Goal: Book appointment/travel/reservation

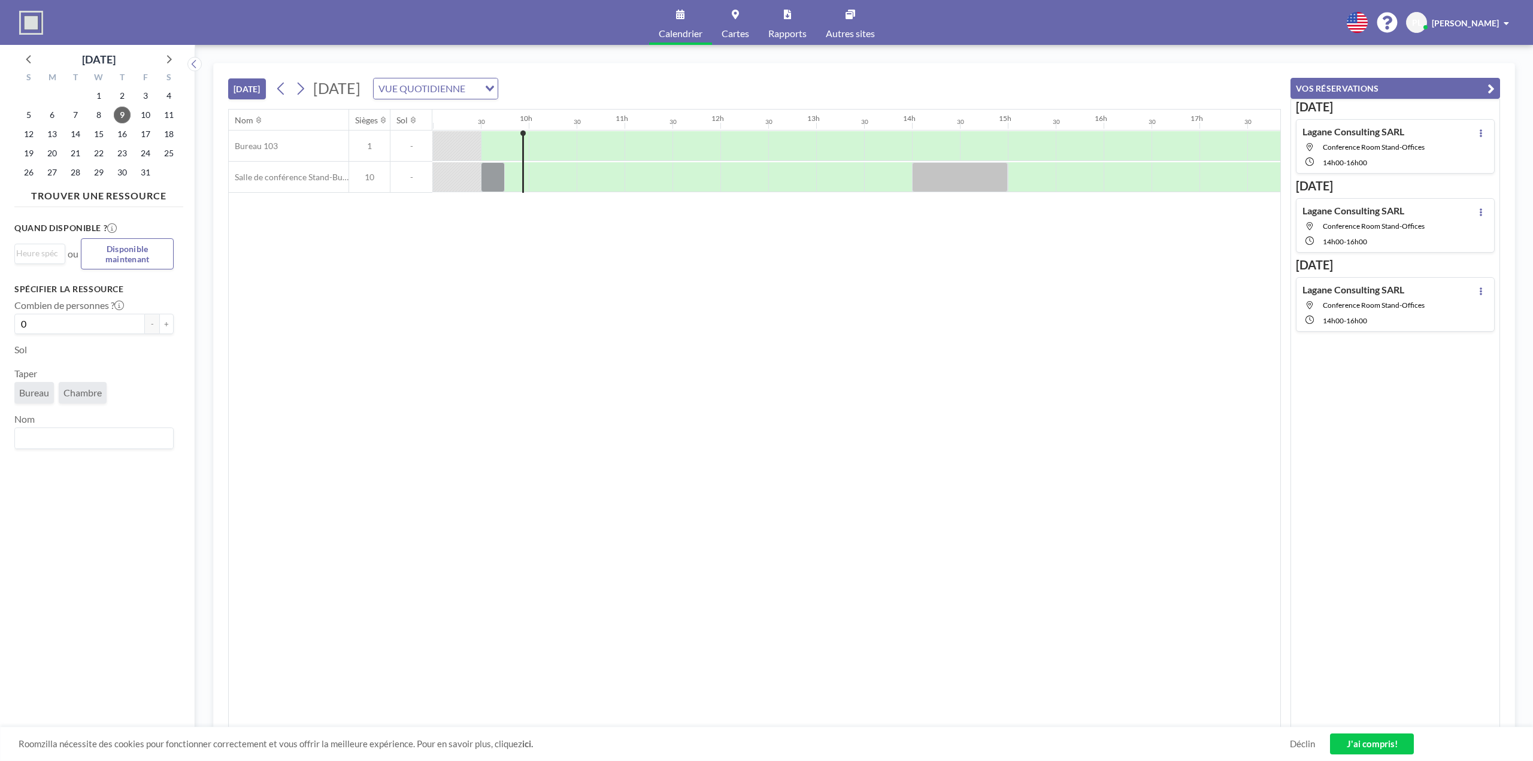
scroll to position [0, 862]
click at [168, 60] on icon at bounding box center [169, 59] width 16 height 16
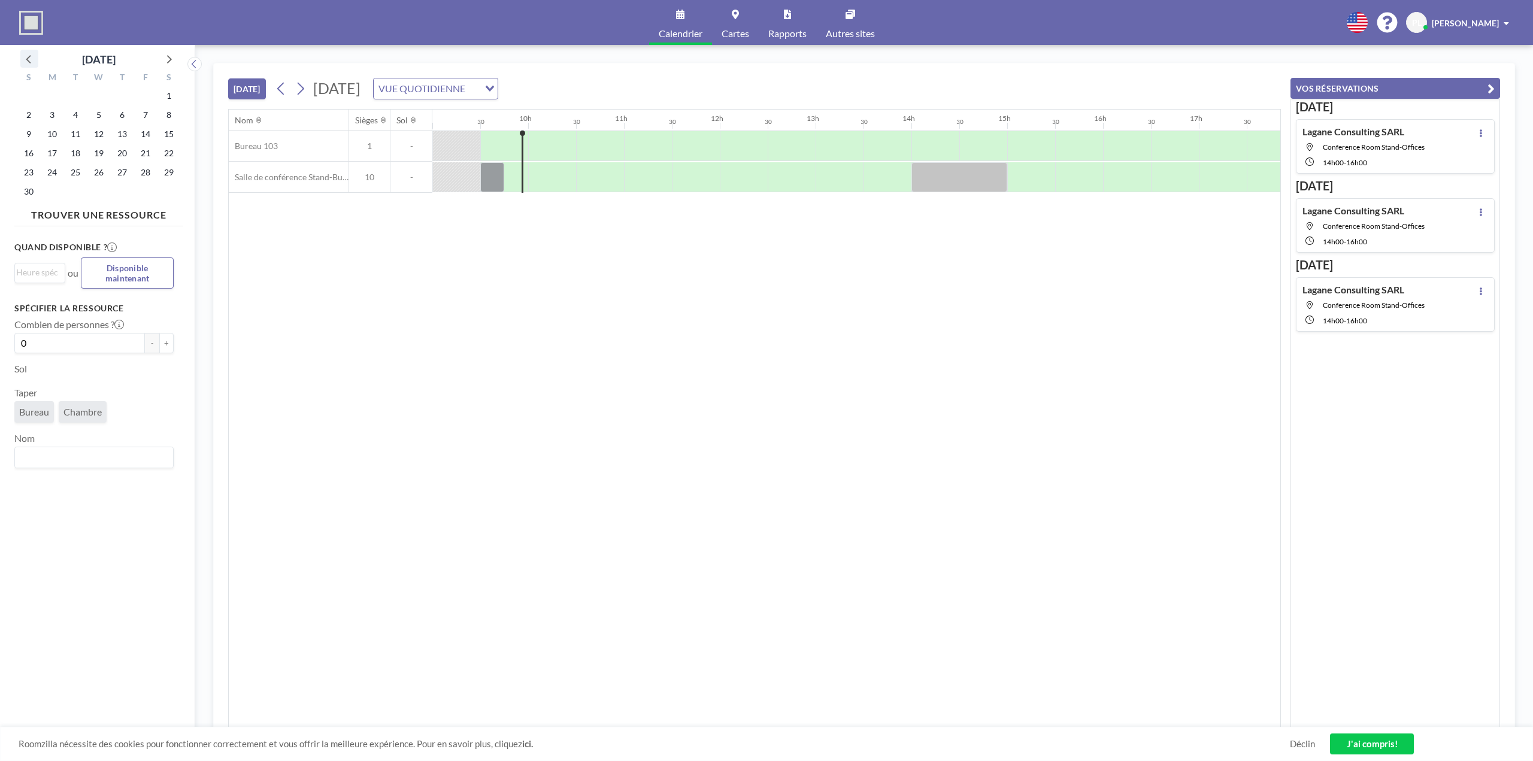
click at [31, 59] on icon at bounding box center [30, 59] width 16 height 16
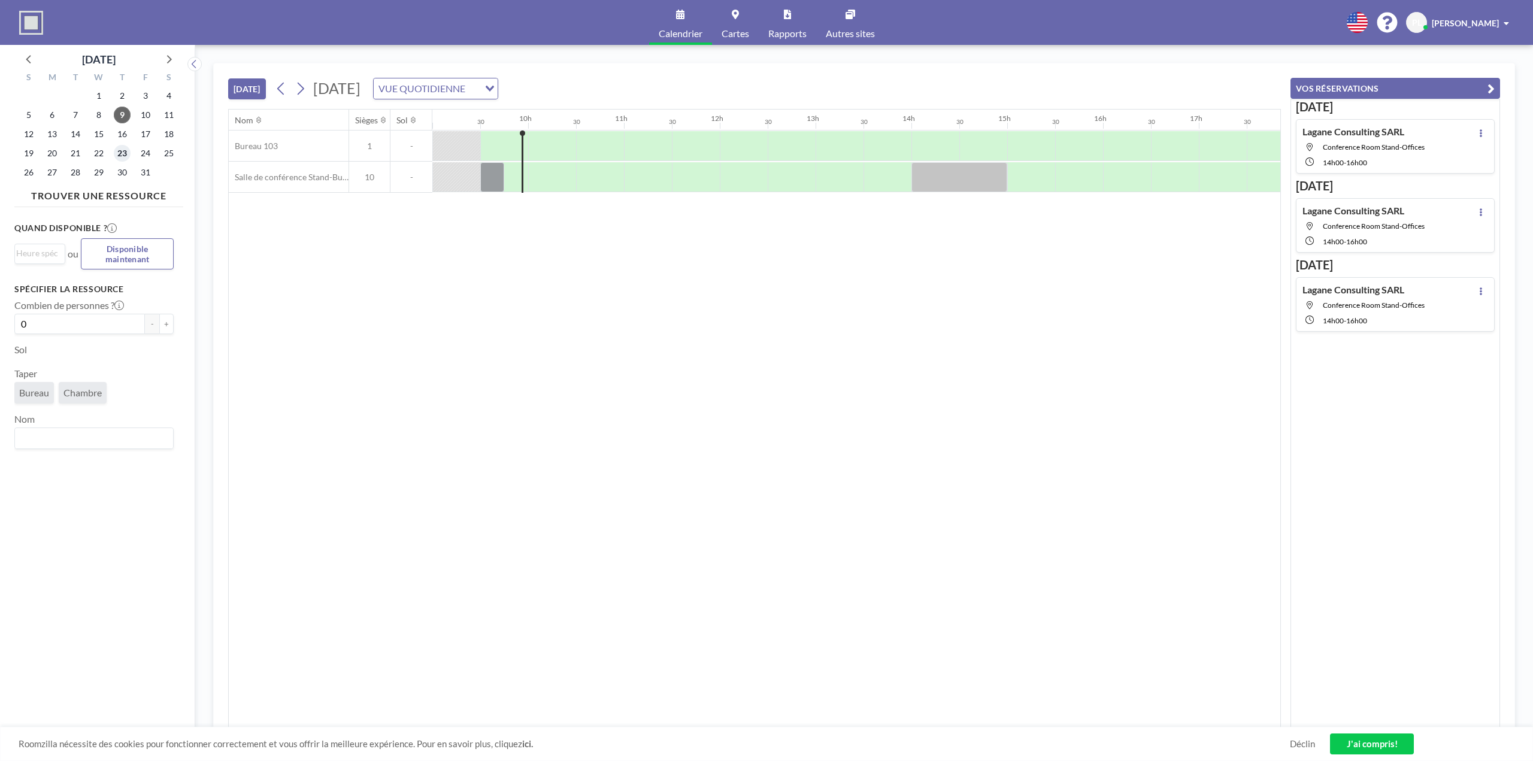
click at [119, 156] on font "23" at bounding box center [122, 153] width 10 height 10
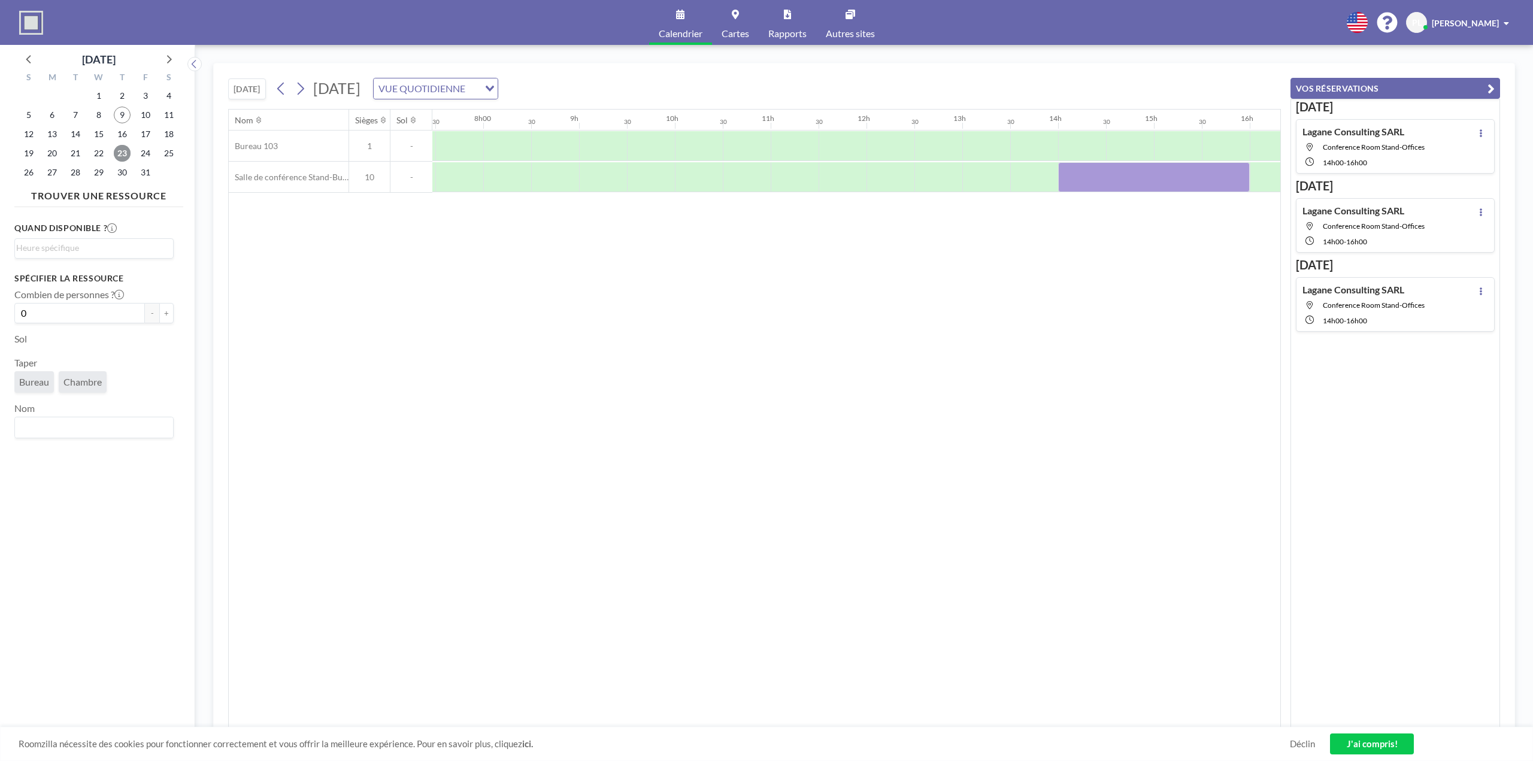
scroll to position [0, 719]
click at [119, 157] on font "23" at bounding box center [122, 153] width 10 height 10
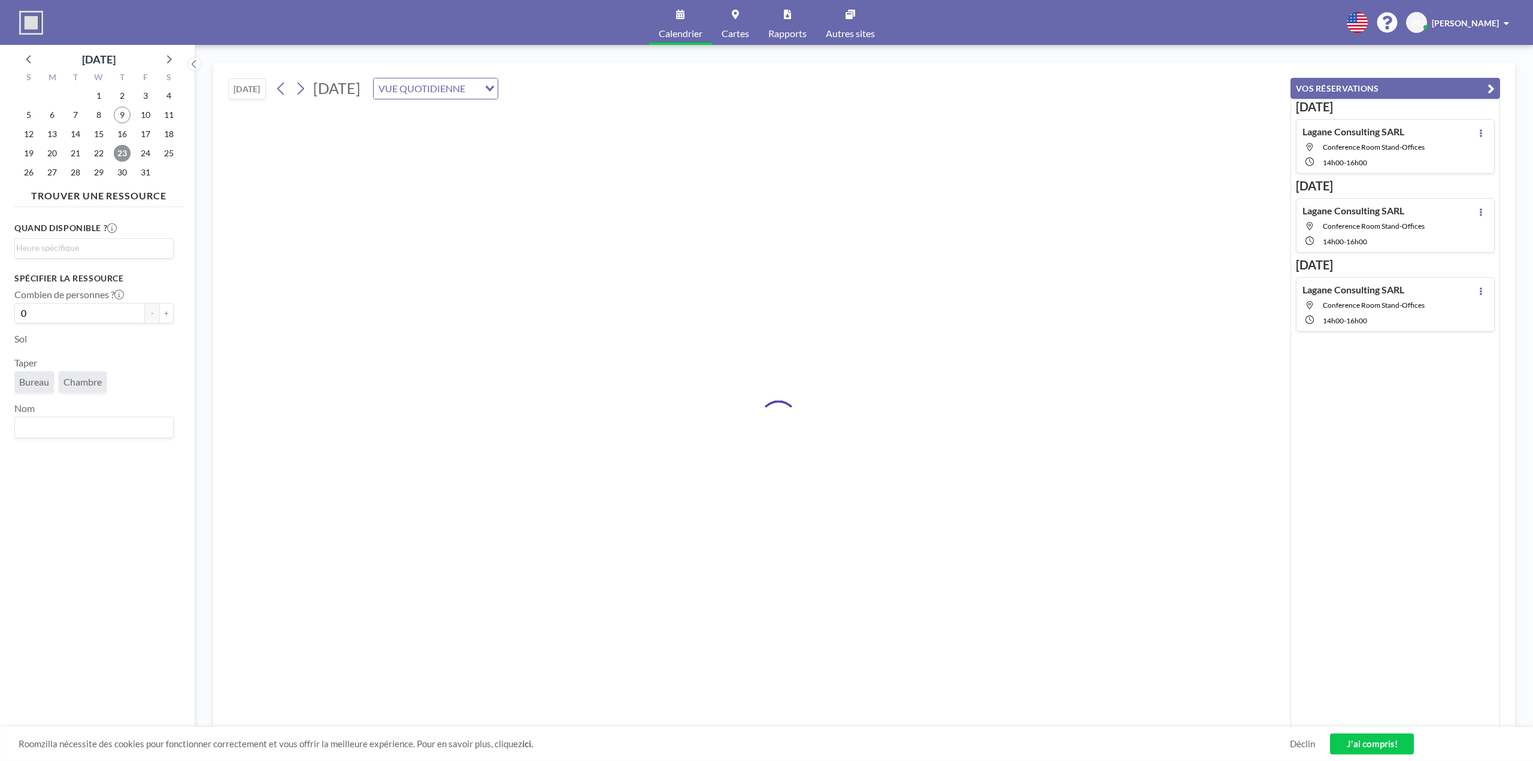
click at [119, 157] on font "23" at bounding box center [122, 153] width 10 height 10
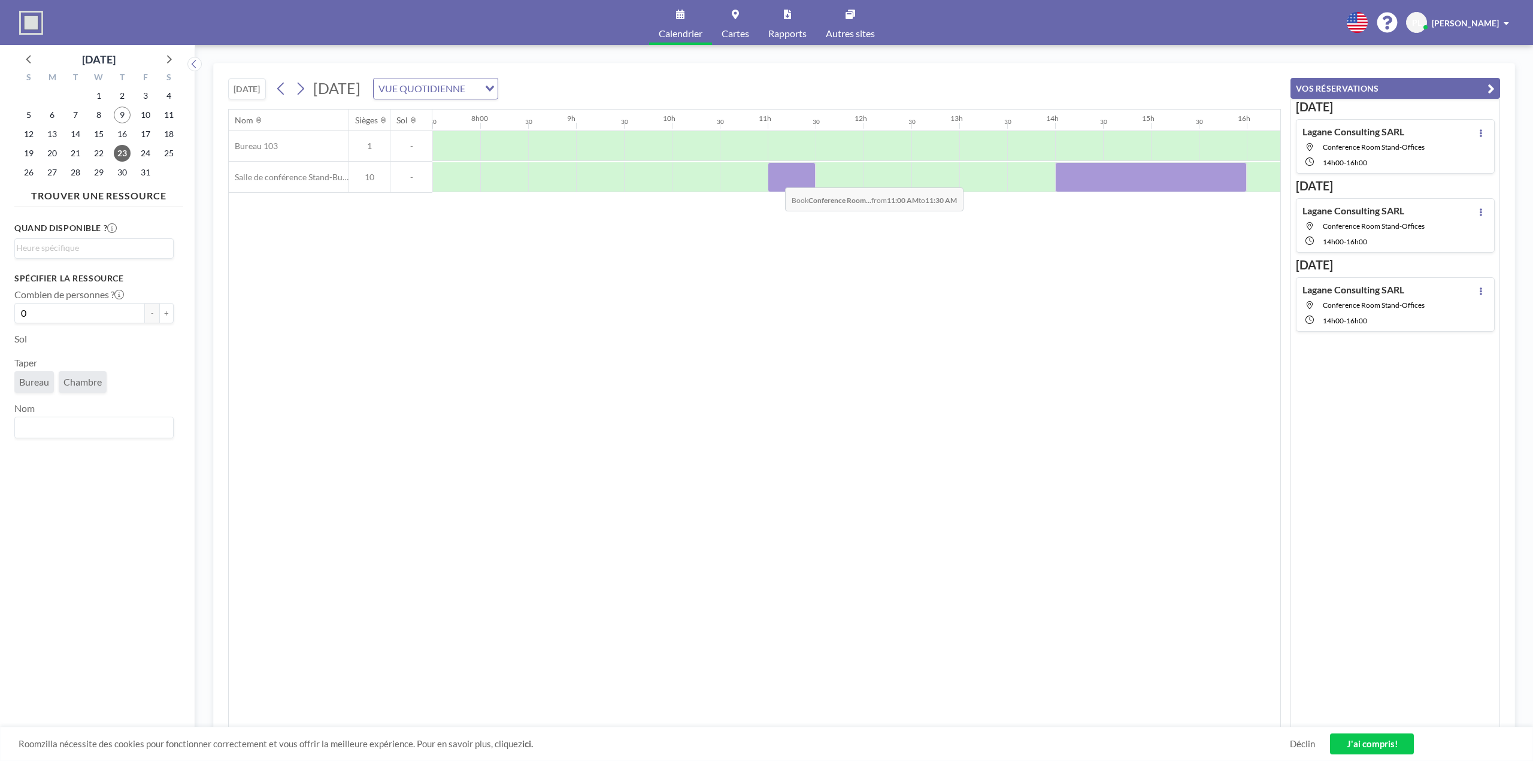
click at [776, 178] on div at bounding box center [792, 177] width 48 height 30
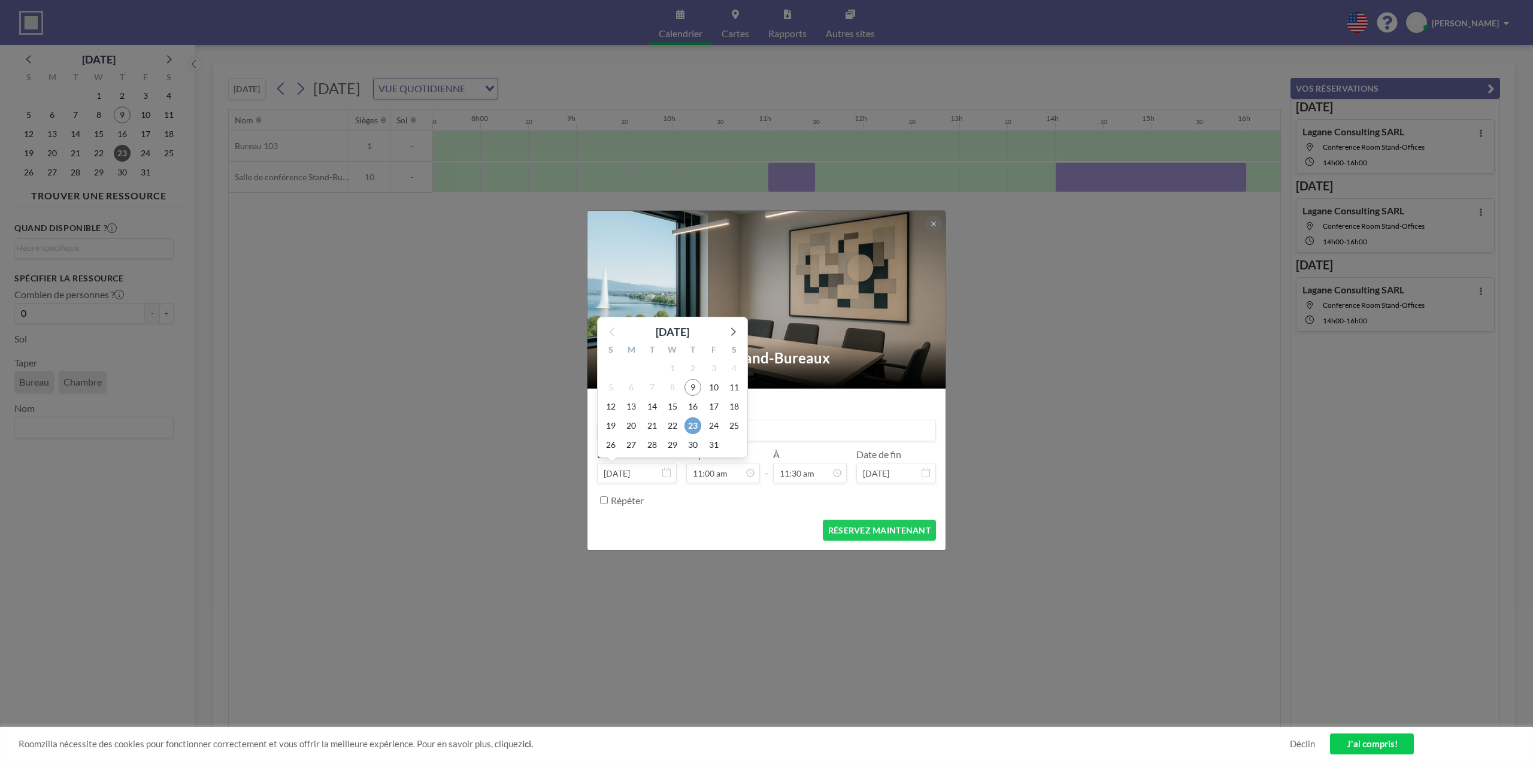
click at [691, 426] on font "23" at bounding box center [693, 425] width 10 height 10
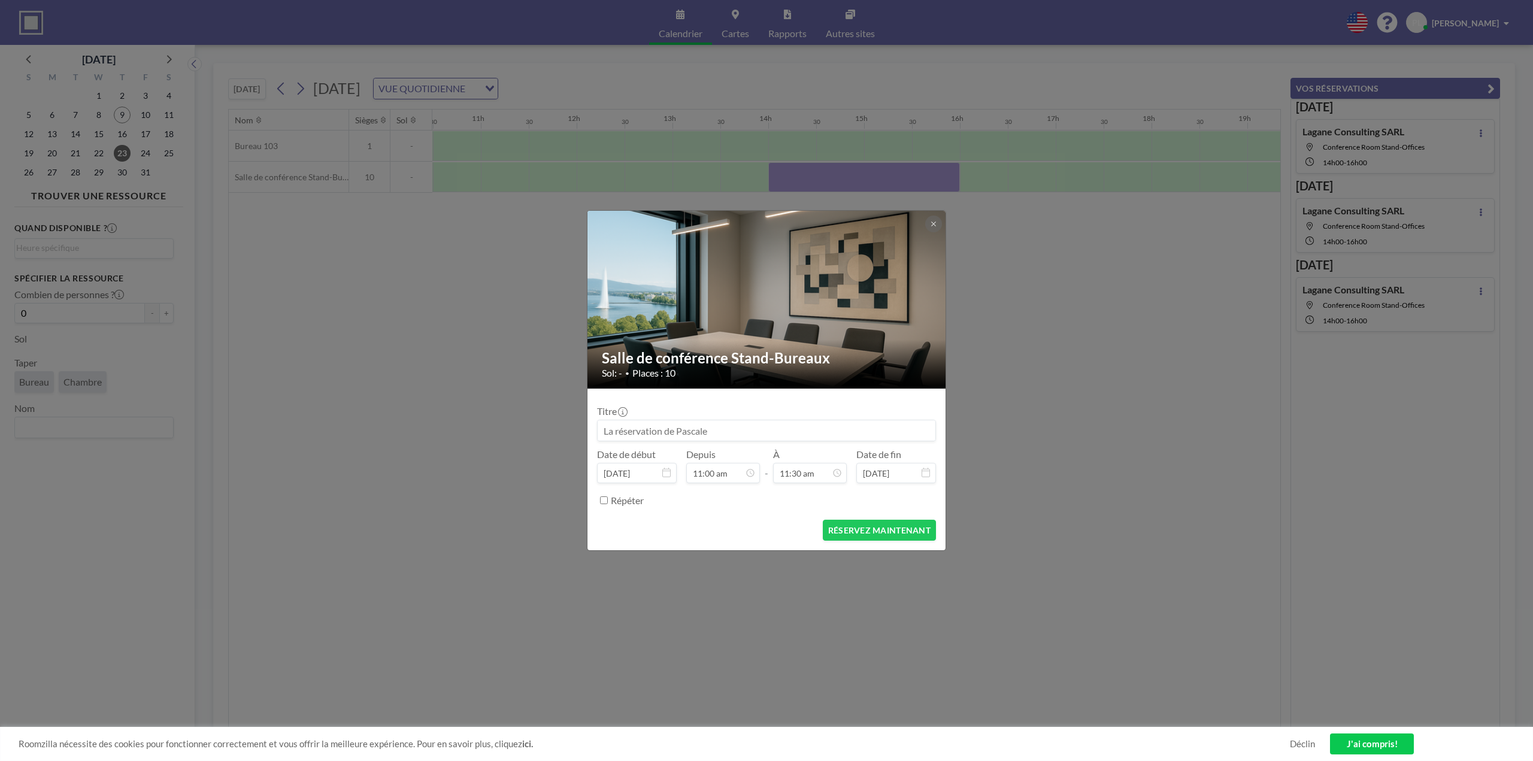
scroll to position [0, 1006]
click at [609, 431] on input at bounding box center [767, 430] width 338 height 20
type input "LPascaleagane Consulting Sarl"
click at [795, 381] on div "12h30" at bounding box center [782, 381] width 140 height 22
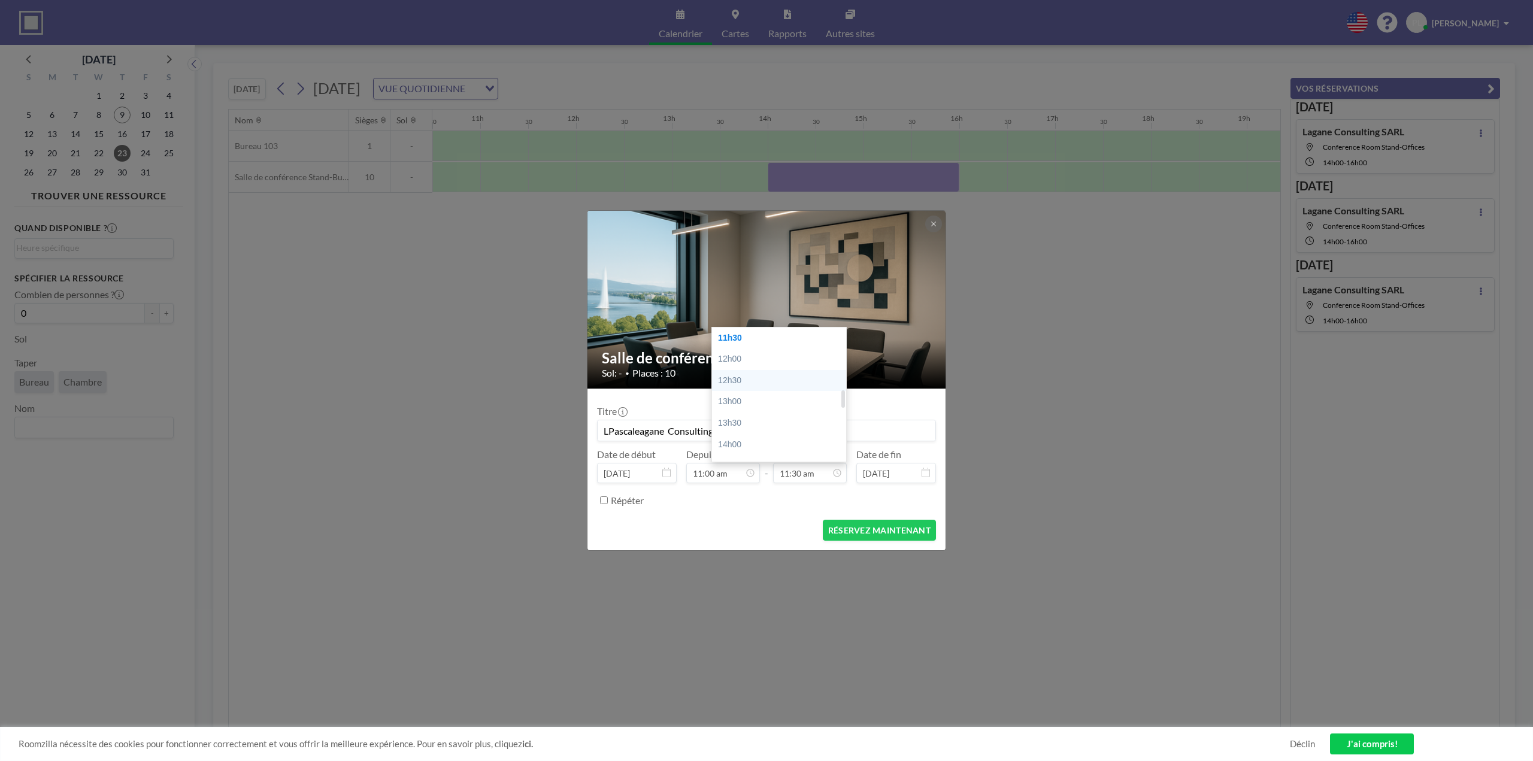
type input "12:30 pm"
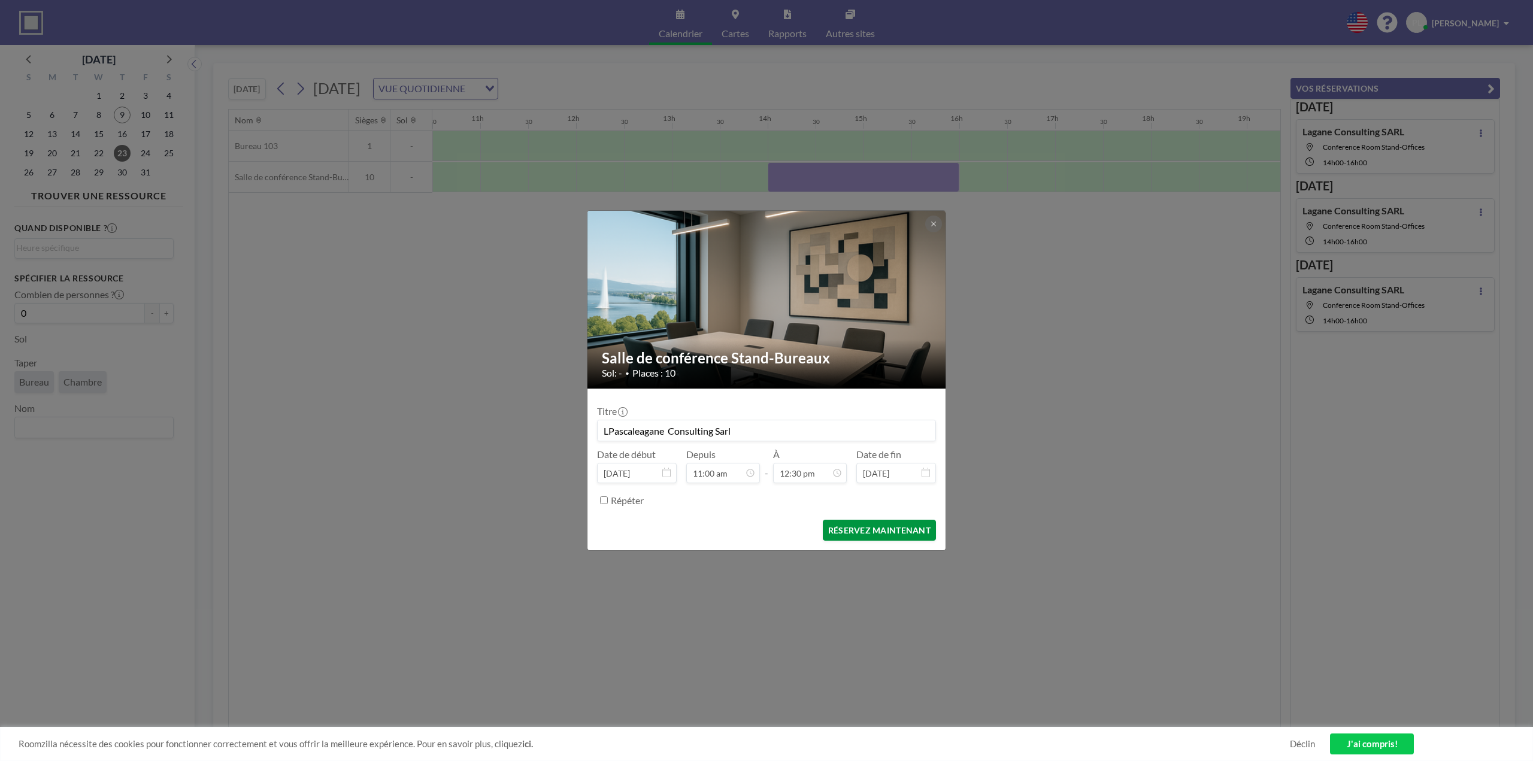
click at [889, 531] on font "RÉSERVEZ MAINTENANT" at bounding box center [879, 530] width 102 height 10
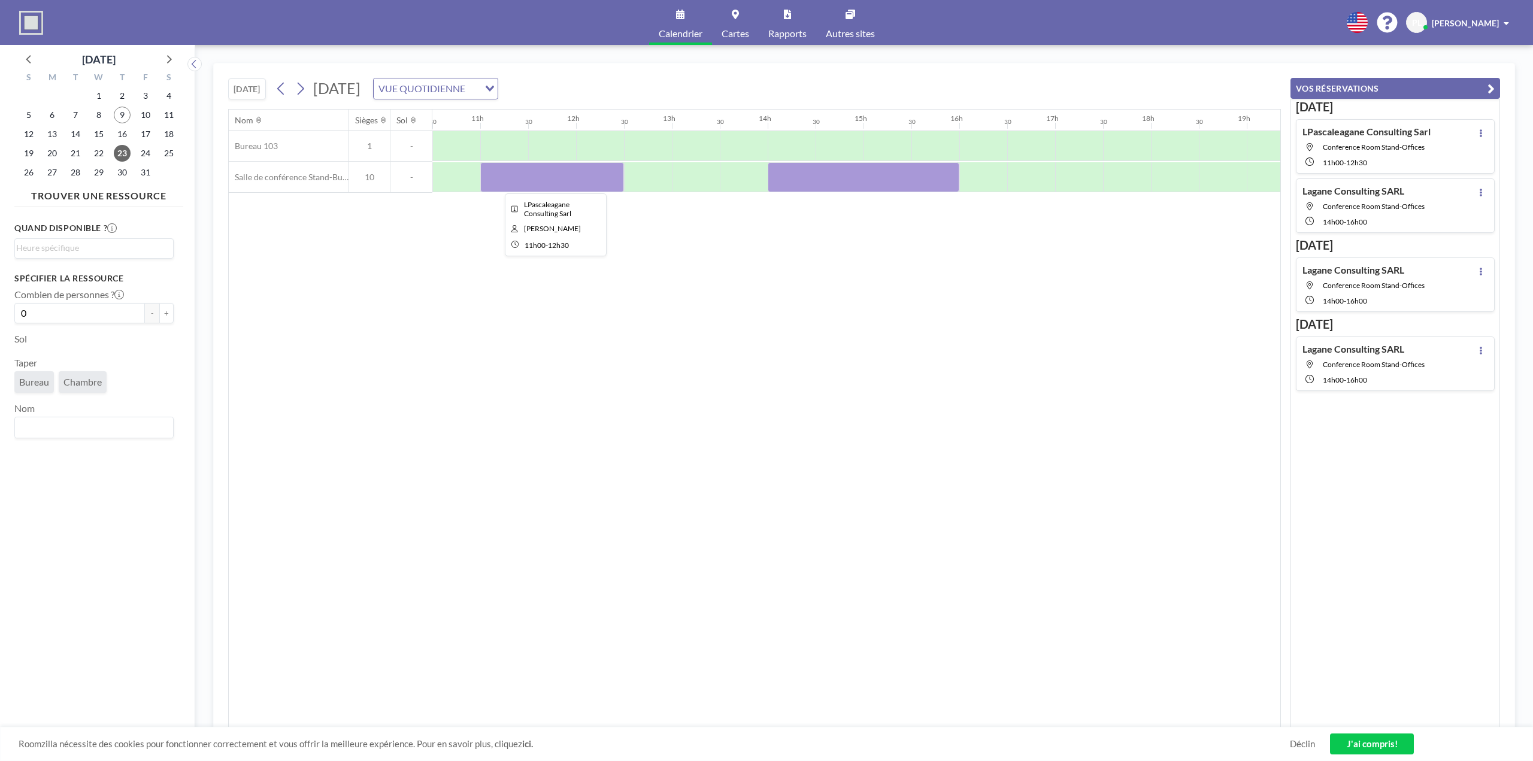
click at [536, 177] on div at bounding box center [552, 177] width 144 height 30
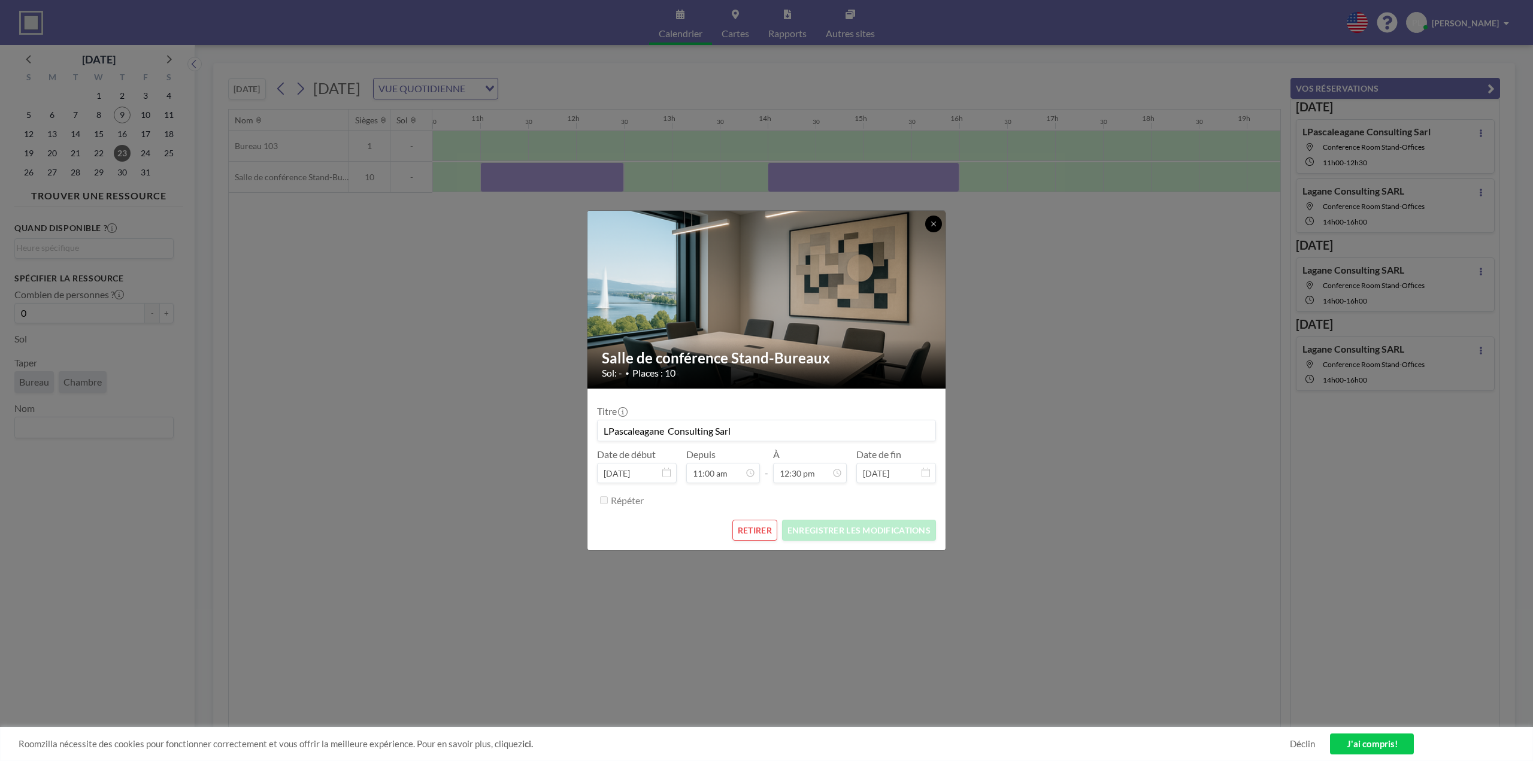
click at [935, 223] on icon at bounding box center [933, 224] width 4 height 4
